Goal: Transaction & Acquisition: Subscribe to service/newsletter

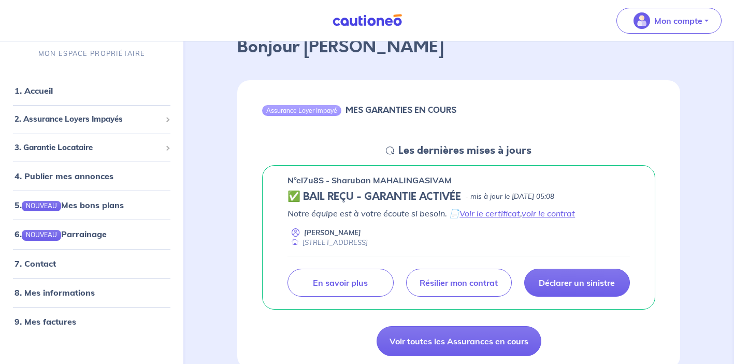
scroll to position [74, 0]
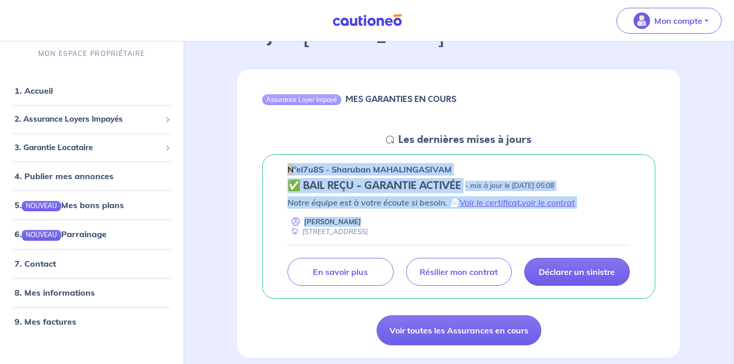
drag, startPoint x: 448, startPoint y: 230, endPoint x: 284, endPoint y: 169, distance: 175.0
click at [284, 169] on div "n°el7u8S - Sharuban MAHALINGASIVAM ✅ BAIL REÇU - GARANTIE ACTIVÉE - mis à jour …" at bounding box center [458, 226] width 393 height 145
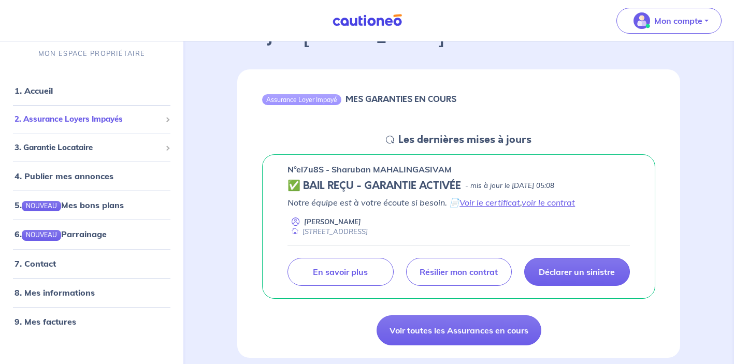
click at [164, 121] on div "2. Assurance Loyers Impayés" at bounding box center [91, 119] width 175 height 20
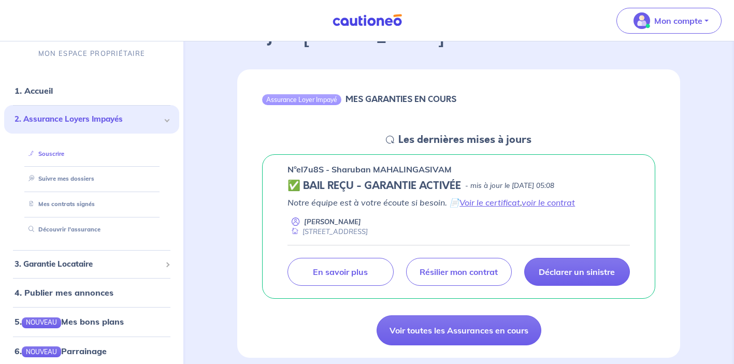
click at [60, 156] on link "Souscrire" at bounding box center [44, 153] width 40 height 7
click at [238, 163] on div "n°el7u8S - Sharuban MAHALINGASIVAM ✅ BAIL REÇU - GARANTIE ACTIVÉE - mis à jour …" at bounding box center [458, 226] width 443 height 145
click at [464, 203] on link "Voir le certificat" at bounding box center [490, 202] width 61 height 10
click at [331, 123] on div "Assurance Loyer Impayé MES GARANTIES EN COURS" at bounding box center [458, 101] width 443 height 64
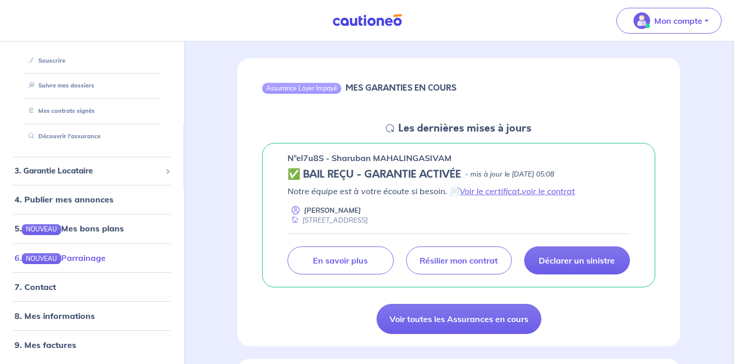
scroll to position [86, 0]
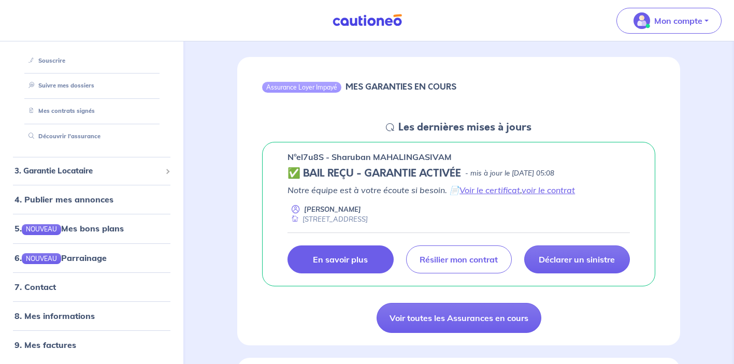
click at [322, 266] on link "En savoir plus" at bounding box center [341, 260] width 106 height 28
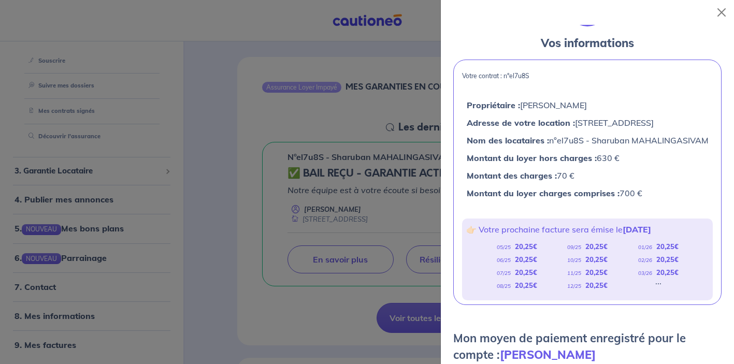
scroll to position [40, 0]
click at [620, 236] on p "👉🏻 Votre prochaine facture sera émise le [DATE]" at bounding box center [587, 228] width 243 height 13
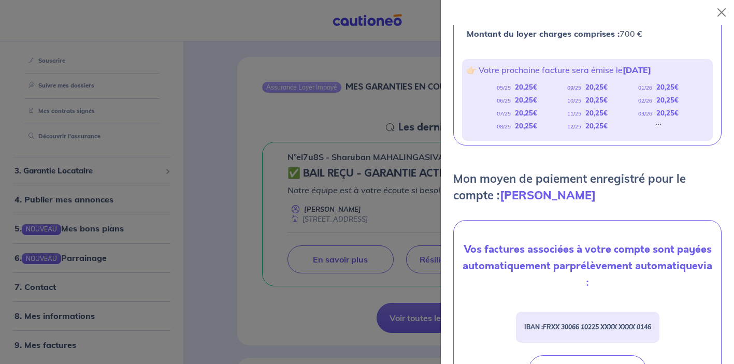
scroll to position [0, 0]
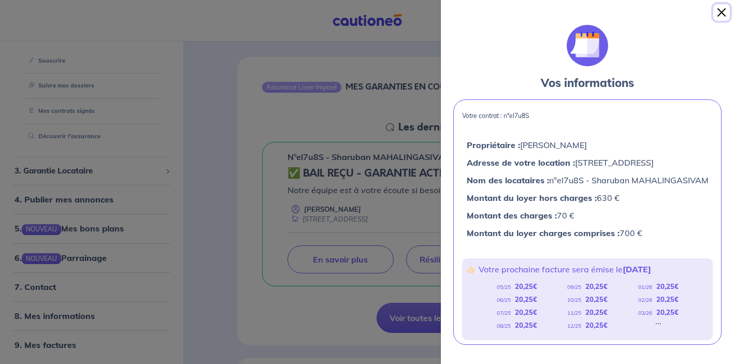
click at [719, 16] on button "Close" at bounding box center [722, 12] width 17 height 17
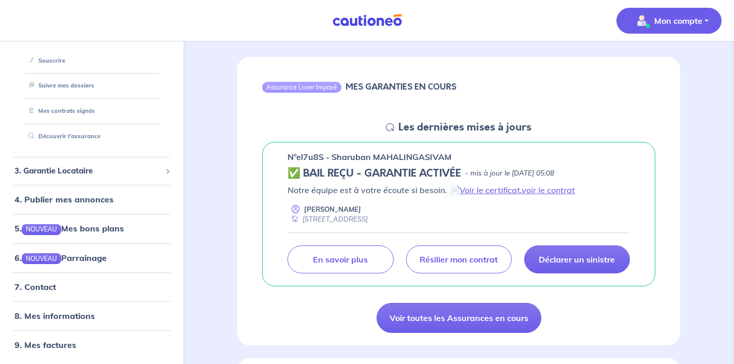
click at [674, 28] on span "Mon compte" at bounding box center [666, 20] width 73 height 17
click at [421, 69] on div "Assurance Loyer Impayé MES GARANTIES EN COURS" at bounding box center [458, 89] width 443 height 64
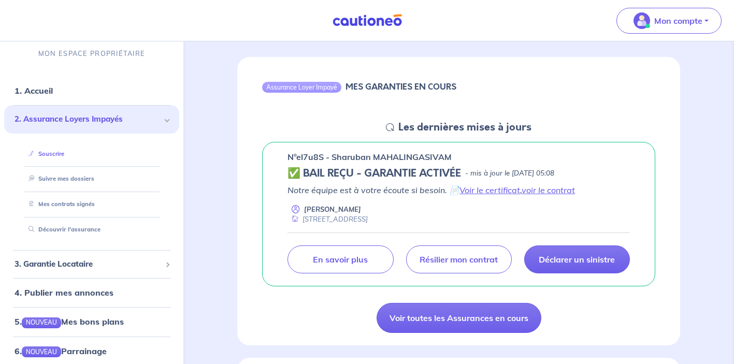
click at [62, 154] on link "Souscrire" at bounding box center [44, 153] width 40 height 7
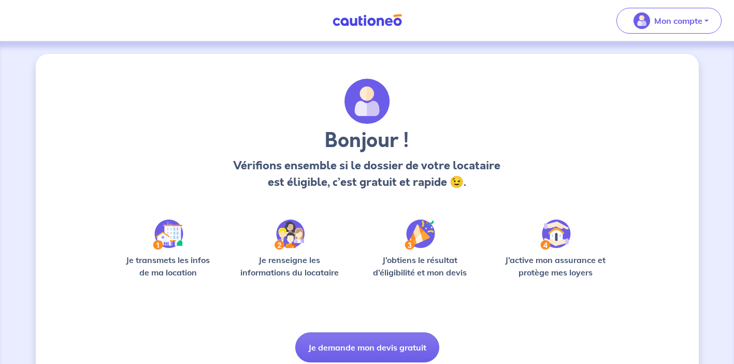
scroll to position [40, 0]
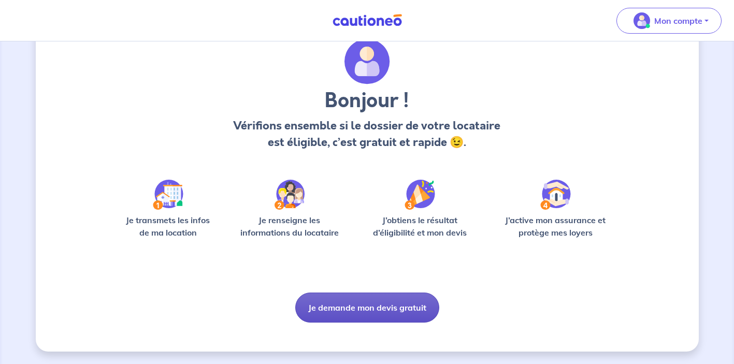
click at [415, 305] on button "Je demande mon devis gratuit" at bounding box center [367, 308] width 144 height 30
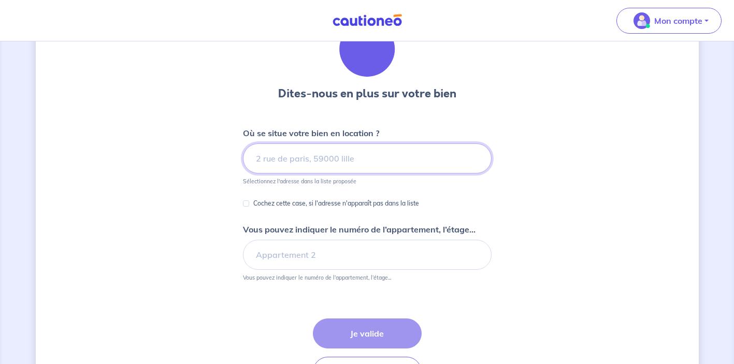
scroll to position [39, 0]
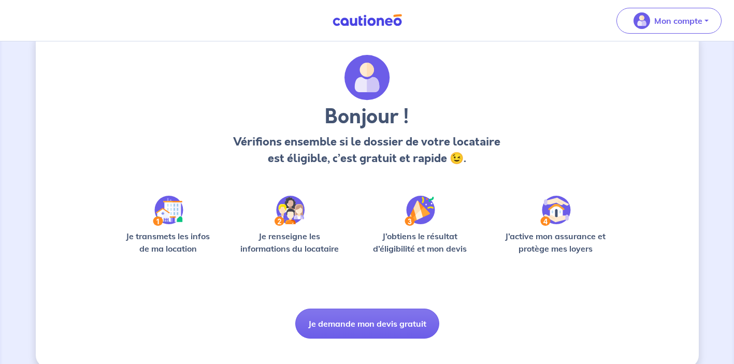
scroll to position [40, 0]
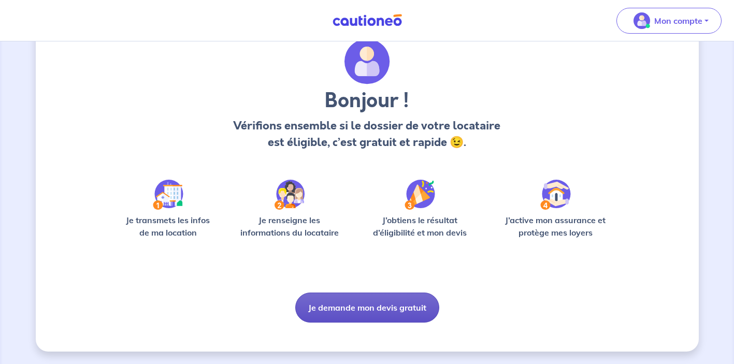
click at [374, 308] on button "Je demande mon devis gratuit" at bounding box center [367, 308] width 144 height 30
